Goal: Find specific page/section: Find specific page/section

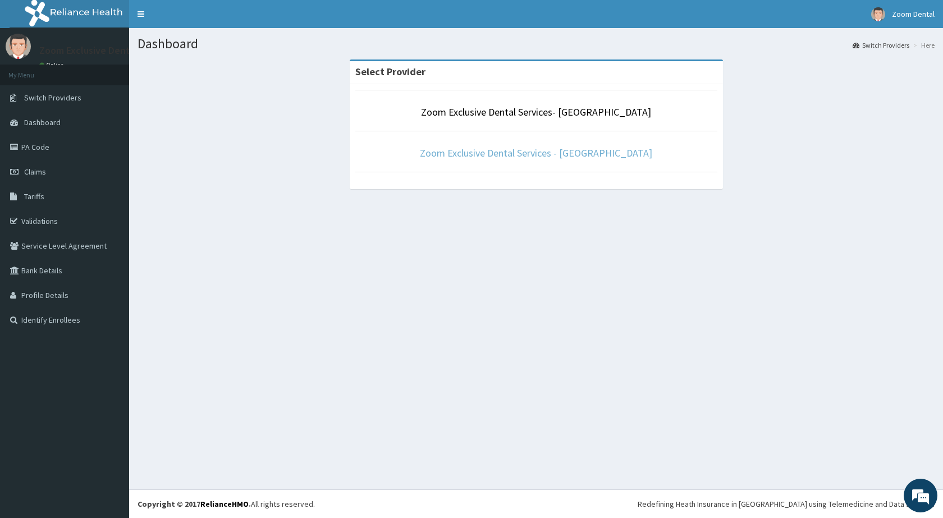
click at [507, 148] on link "Zoom Exclusive Dental Services - [GEOGRAPHIC_DATA]" at bounding box center [536, 153] width 232 height 13
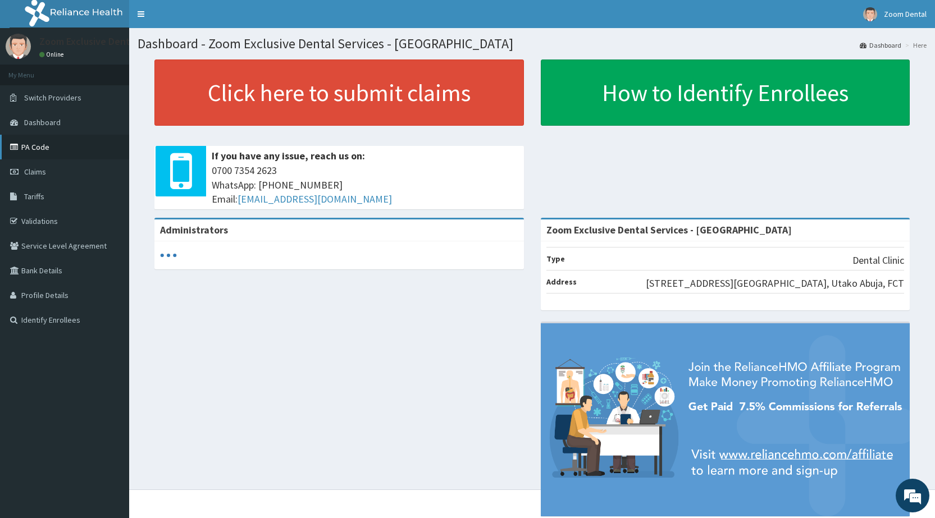
click at [94, 142] on link "PA Code" at bounding box center [64, 147] width 129 height 25
click at [49, 145] on link "PA Code" at bounding box center [64, 147] width 129 height 25
